Goal: Use online tool/utility: Utilize a website feature to perform a specific function

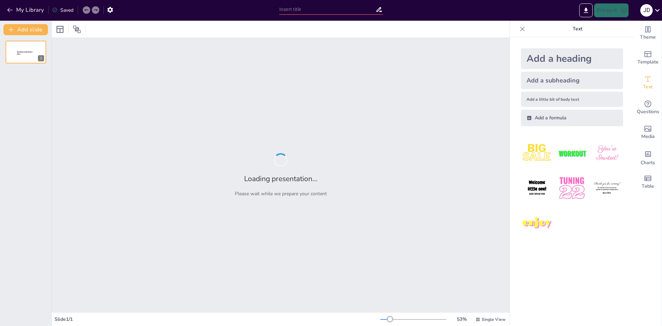
type input "New Sendsteps"
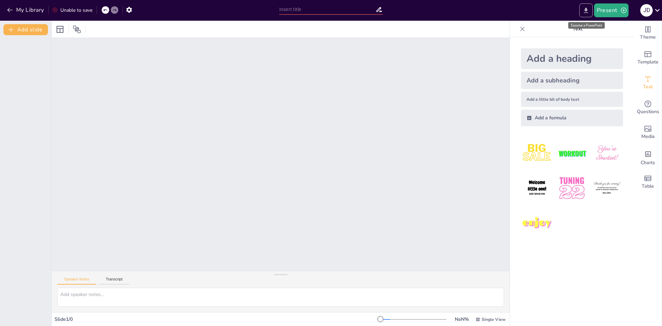
click at [586, 11] on icon "Export to PowerPoint" at bounding box center [586, 10] width 7 height 7
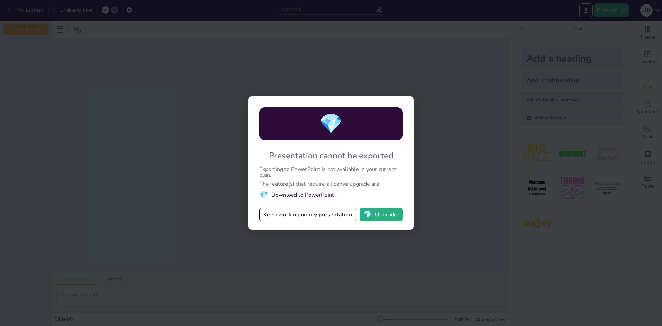
click at [430, 161] on div "💎 Presentation cannot be exported Exporting to PowerPoint is not available in y…" at bounding box center [331, 163] width 662 height 326
click at [460, 76] on div "💎 Presentation cannot be exported Exporting to PowerPoint is not available in y…" at bounding box center [331, 163] width 662 height 326
click at [135, 93] on div "💎 Presentation cannot be exported Exporting to PowerPoint is not available in y…" at bounding box center [331, 163] width 662 height 326
click at [329, 212] on button "Keep working on my presentation" at bounding box center [307, 215] width 97 height 14
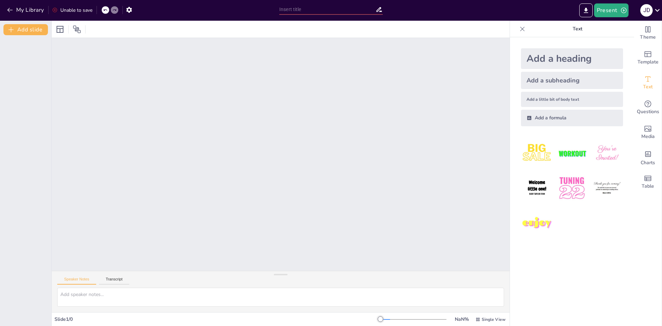
click at [278, 129] on div at bounding box center [281, 154] width 458 height 233
click at [124, 279] on button "Transcript" at bounding box center [114, 281] width 31 height 8
click at [78, 279] on button "Speaker Notes" at bounding box center [76, 281] width 39 height 8
click at [621, 7] on icon "button" at bounding box center [623, 10] width 7 height 7
click at [617, 24] on font "Presentación de vista previa" at bounding box center [629, 25] width 58 height 5
